Goal: Find specific page/section: Find specific page/section

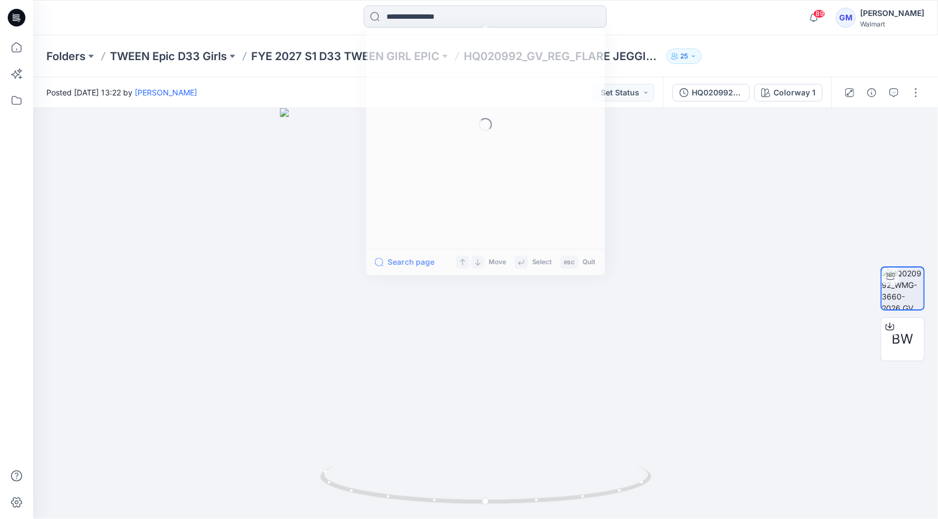
click at [449, 15] on input at bounding box center [485, 17] width 243 height 22
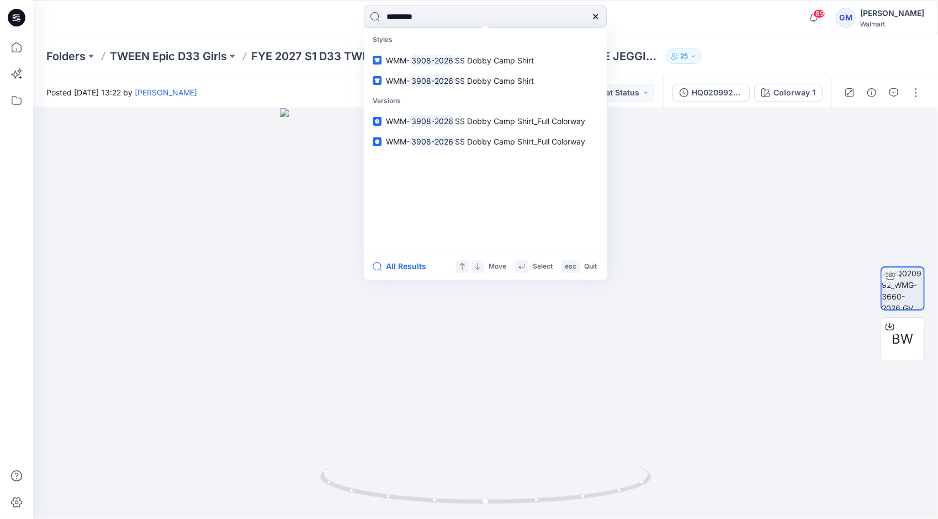
type input "*********"
click at [402, 268] on button "All Results" at bounding box center [403, 266] width 61 height 13
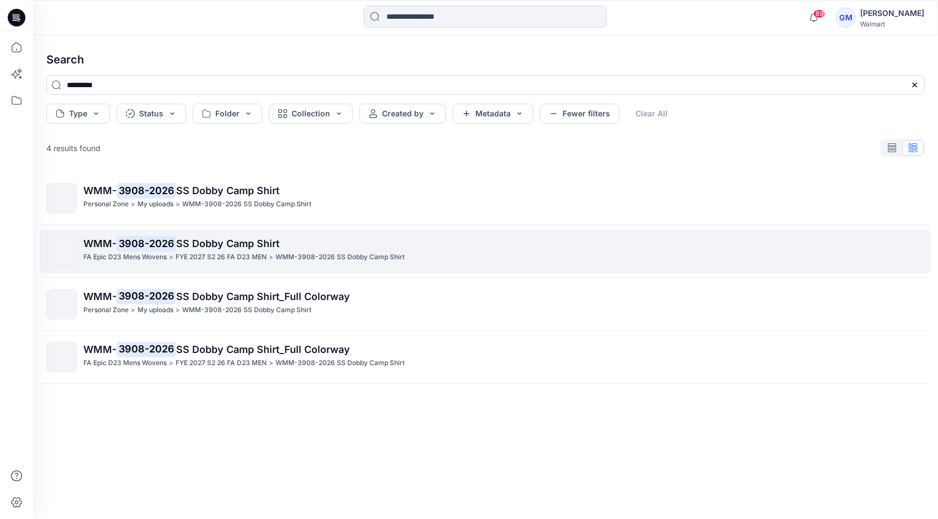
click at [174, 245] on mark "3908-2026" at bounding box center [146, 243] width 60 height 15
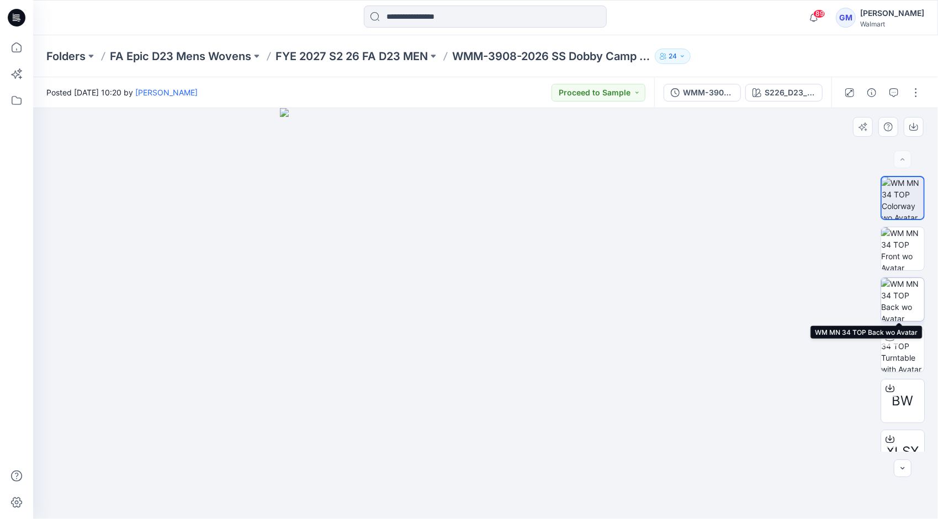
click at [906, 295] on img at bounding box center [902, 299] width 43 height 43
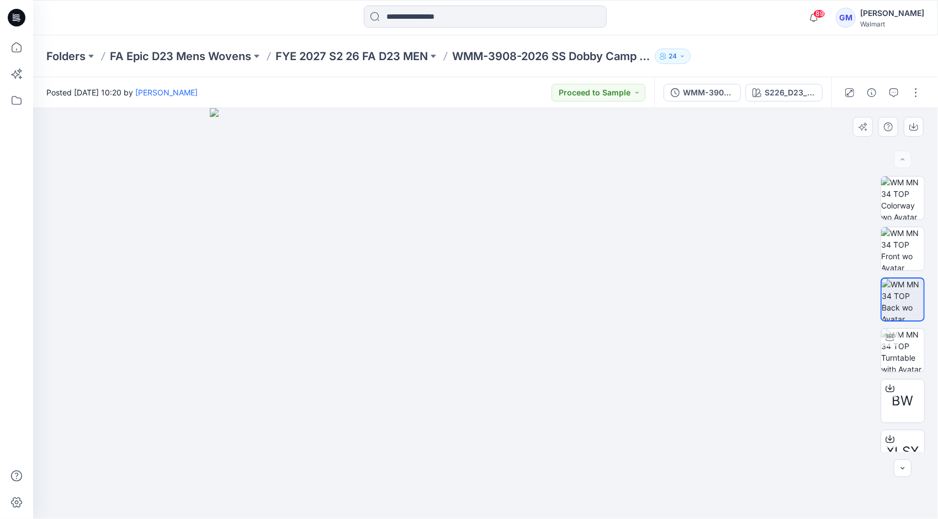
drag, startPoint x: 487, startPoint y: 211, endPoint x: 493, endPoint y: 301, distance: 90.7
click at [493, 301] on img at bounding box center [486, 313] width 552 height 411
click at [902, 238] on img at bounding box center [902, 248] width 43 height 43
drag, startPoint x: 522, startPoint y: 199, endPoint x: 525, endPoint y: 295, distance: 96.1
click at [525, 295] on img at bounding box center [486, 313] width 552 height 411
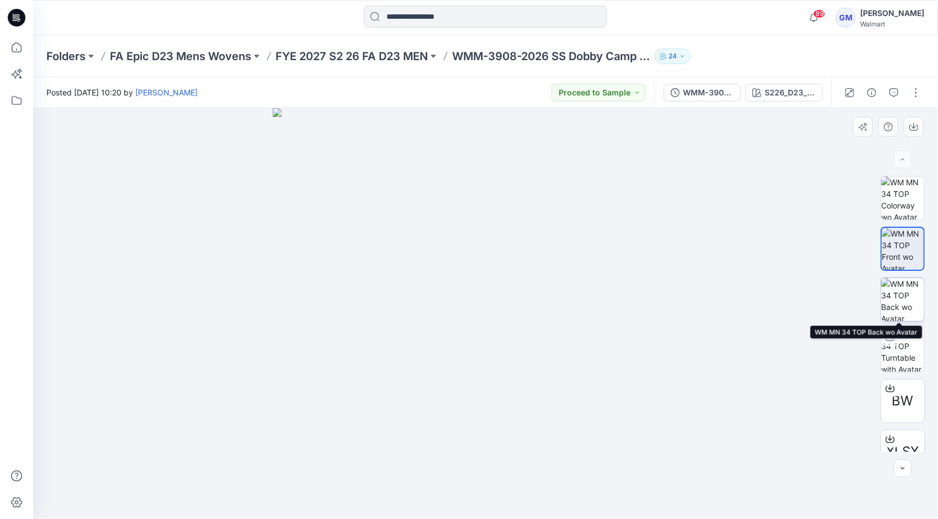
click at [900, 294] on img at bounding box center [902, 299] width 43 height 43
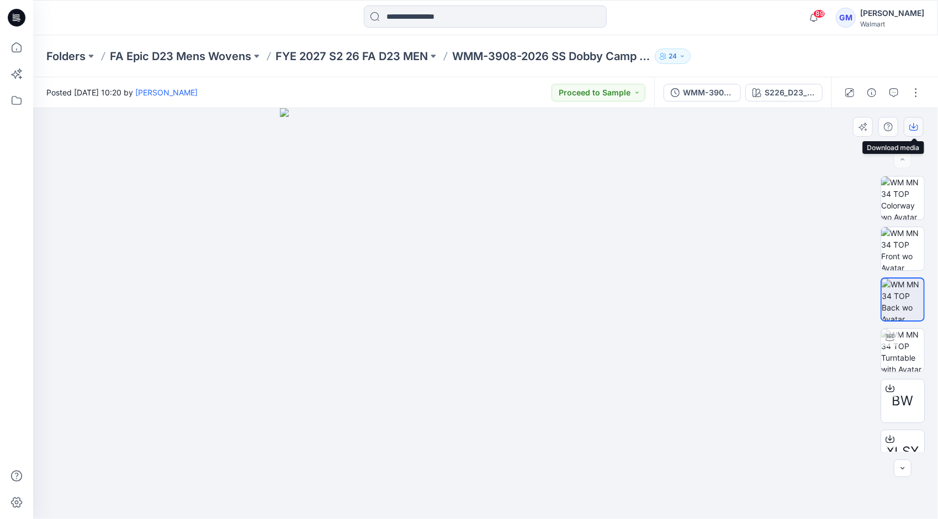
click at [912, 127] on icon "button" at bounding box center [913, 126] width 4 height 6
click at [899, 244] on img at bounding box center [902, 248] width 43 height 43
click at [917, 127] on icon "button" at bounding box center [913, 128] width 9 height 6
click at [899, 39] on div "Folders FA Epic D23 Mens Wovens FYE 2027 S2 26 FA D23 MEN WMM-3908-2026 SS Dobb…" at bounding box center [485, 56] width 905 height 42
click at [428, 17] on input at bounding box center [485, 17] width 243 height 22
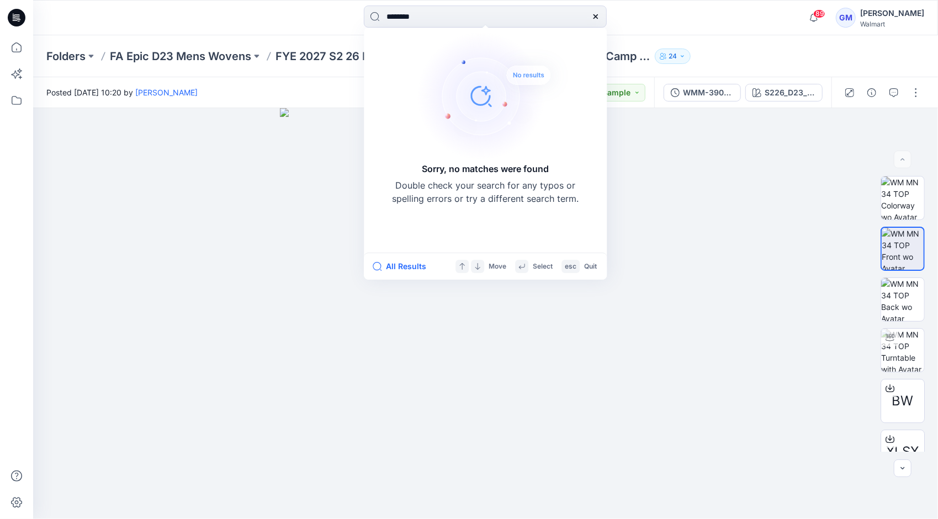
drag, startPoint x: 496, startPoint y: 21, endPoint x: 235, endPoint y: 18, distance: 261.7
click at [235, 18] on div "******** Sorry, no matches were found Double check your search for any typos or…" at bounding box center [485, 18] width 904 height 24
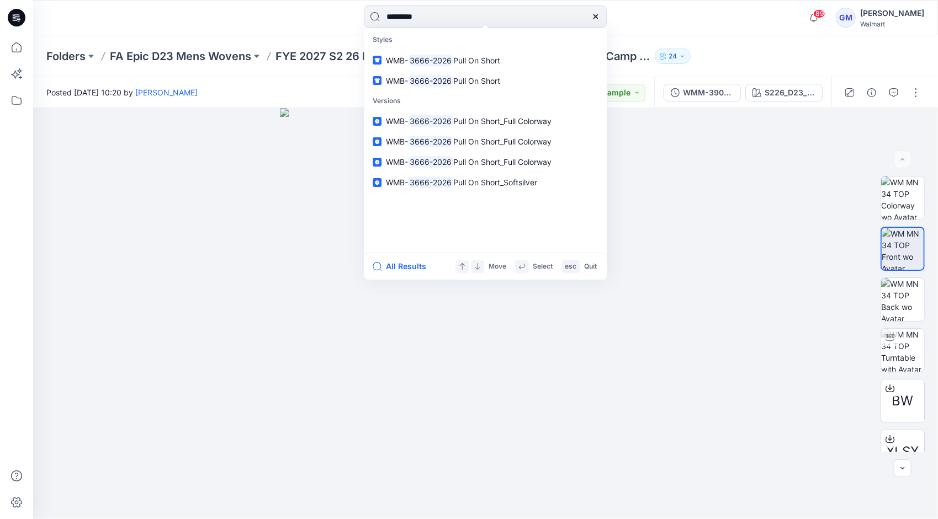
type input "*********"
click at [419, 264] on button "All Results" at bounding box center [403, 266] width 61 height 13
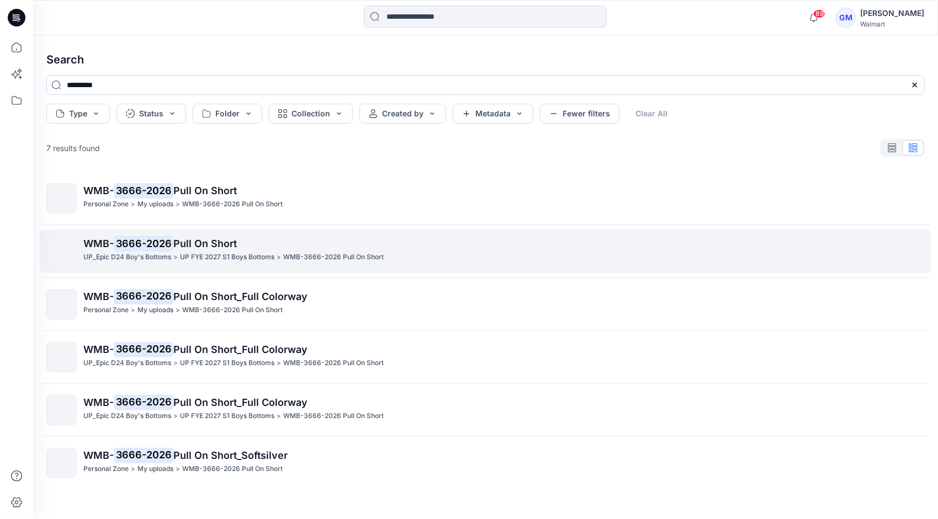
click at [171, 258] on p "UP_Epic D24 Boy's Bottoms" at bounding box center [127, 258] width 88 height 12
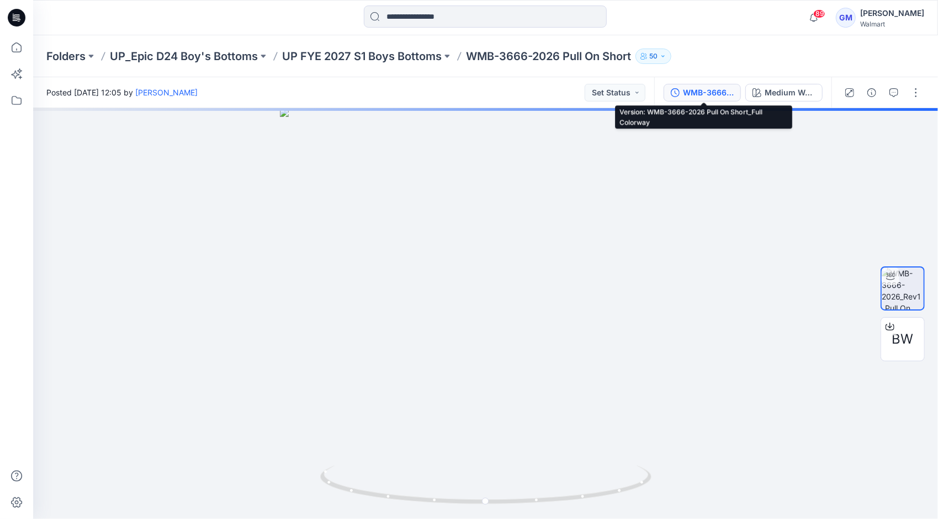
click at [713, 88] on div "WMB-3666-2026 Pull On Short_Full Colorway" at bounding box center [708, 93] width 51 height 12
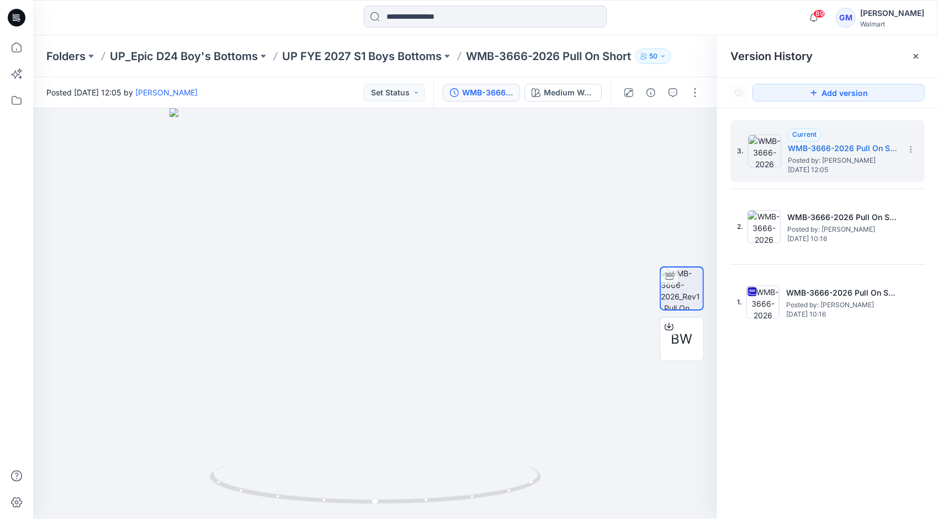
click at [695, 9] on div at bounding box center [485, 18] width 452 height 24
